Goal: Navigation & Orientation: Find specific page/section

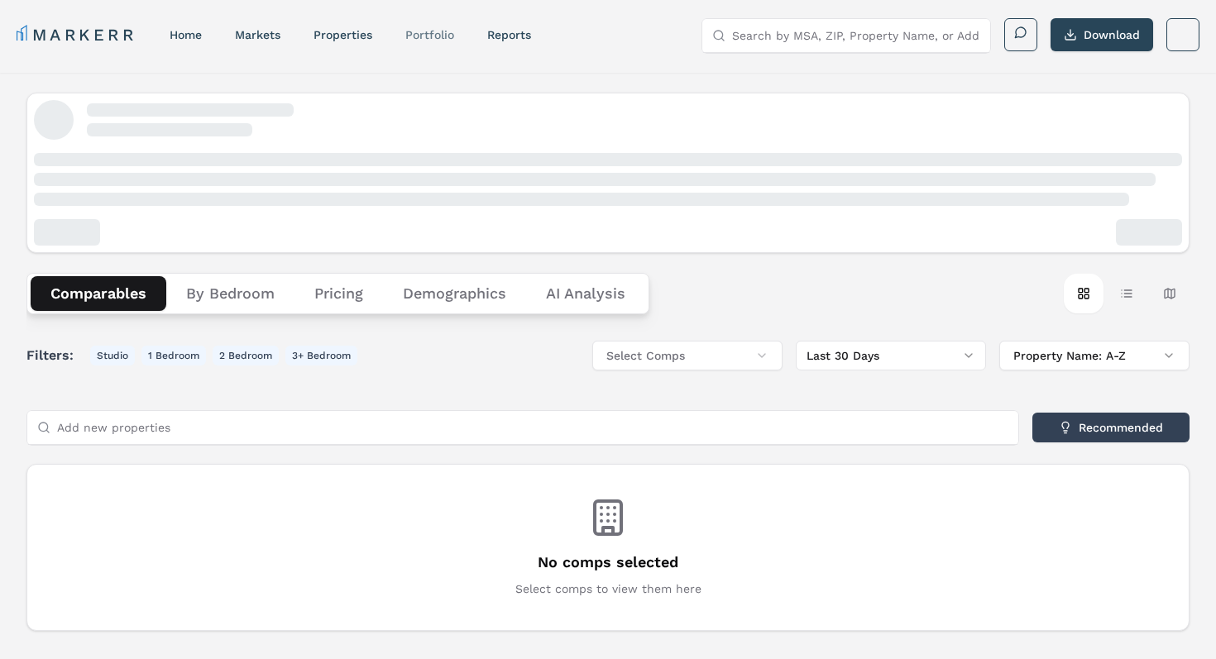
click at [424, 39] on link "Portfolio" at bounding box center [429, 34] width 49 height 13
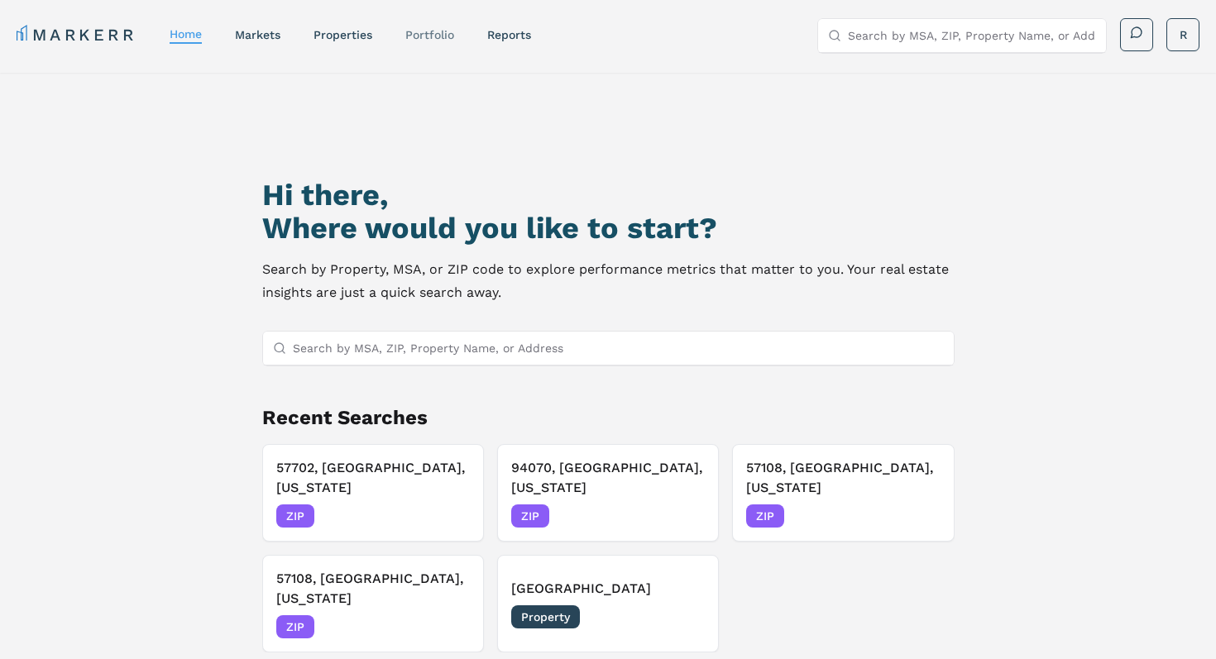
click at [432, 35] on link "Portfolio" at bounding box center [429, 34] width 49 height 13
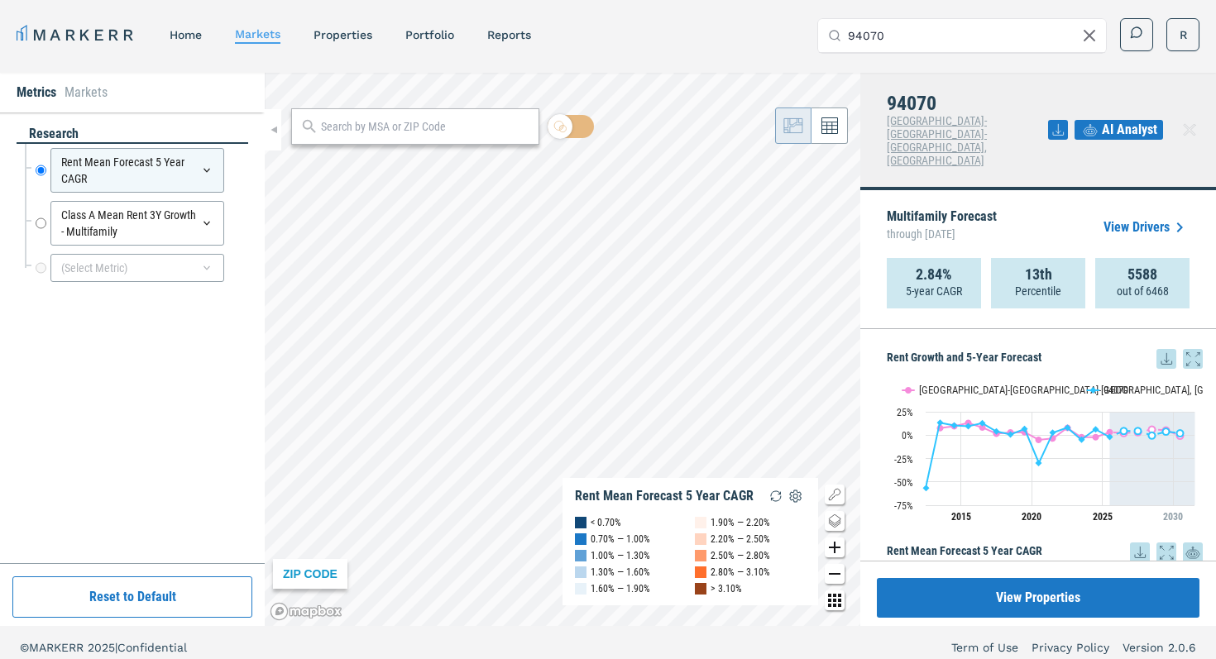
scroll to position [195, 0]
